Goal: Transaction & Acquisition: Purchase product/service

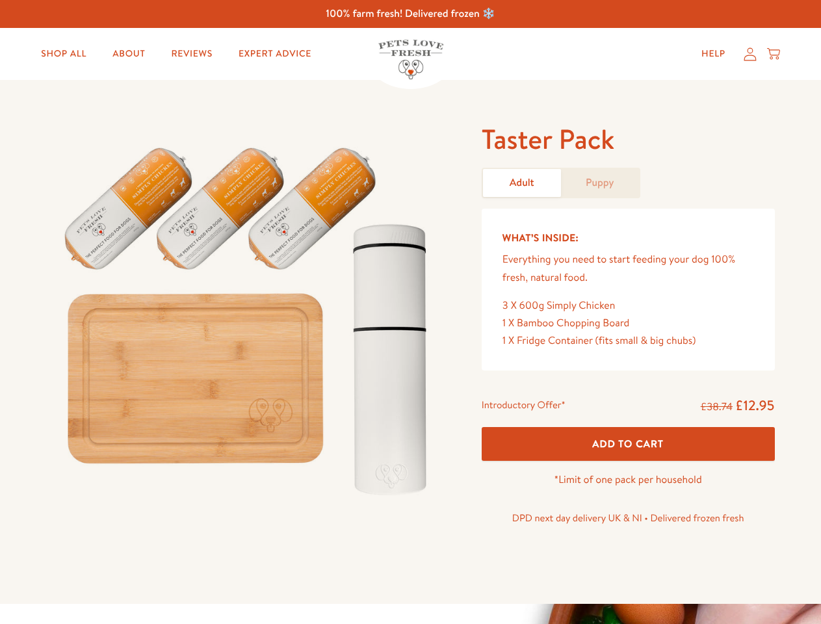
click at [410, 312] on img at bounding box center [249, 315] width 404 height 387
click at [628, 443] on span "Add To Cart" at bounding box center [627, 444] width 71 height 14
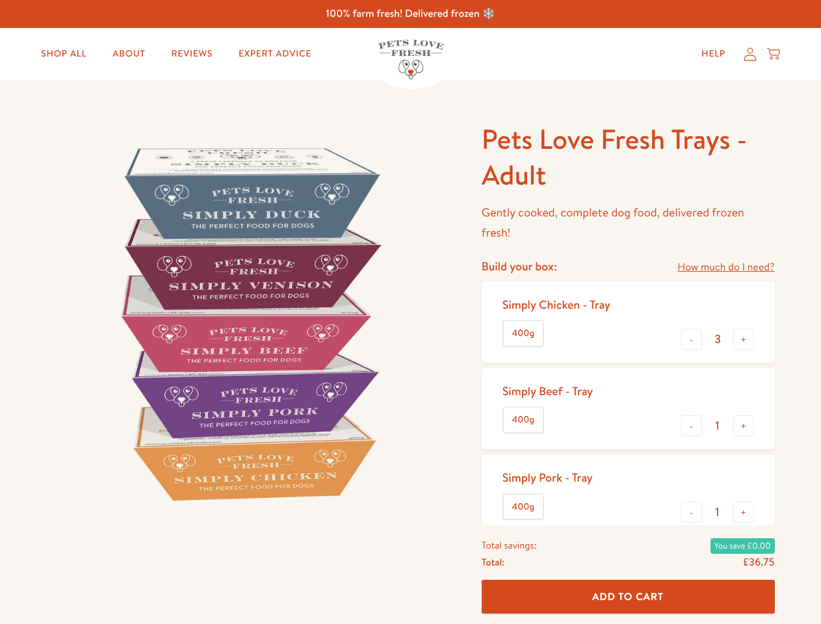
click at [410, 312] on img at bounding box center [249, 324] width 404 height 404
click at [725, 267] on link "How much do I need?" at bounding box center [725, 268] width 97 height 18
